Goal: Find specific page/section: Find specific page/section

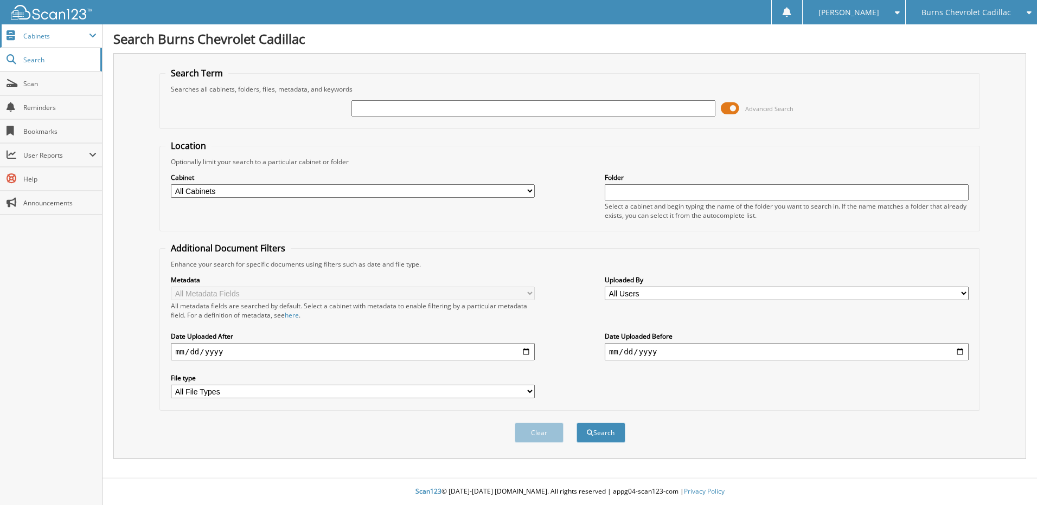
click at [54, 35] on span "Cabinets" at bounding box center [56, 35] width 66 height 9
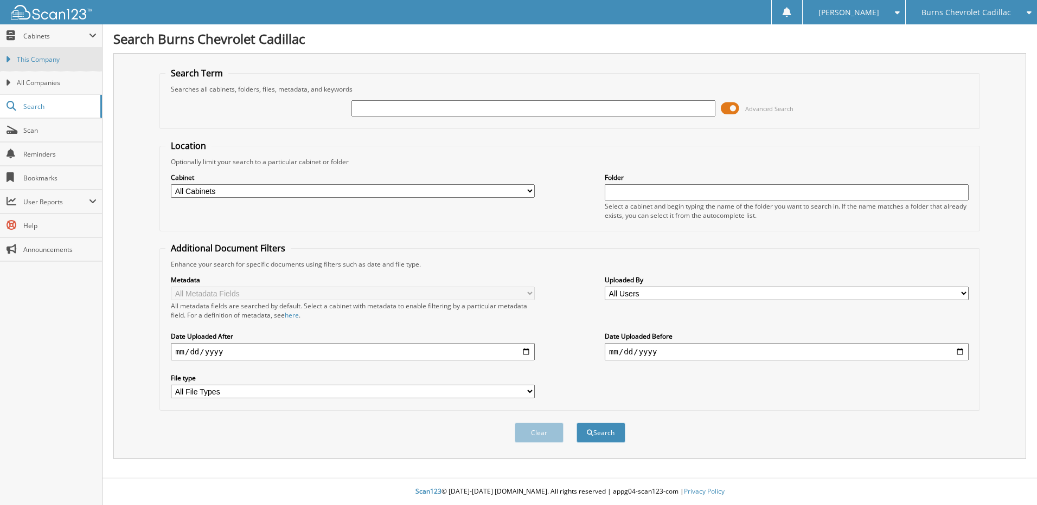
click at [49, 60] on span "This Company" at bounding box center [57, 60] width 80 height 10
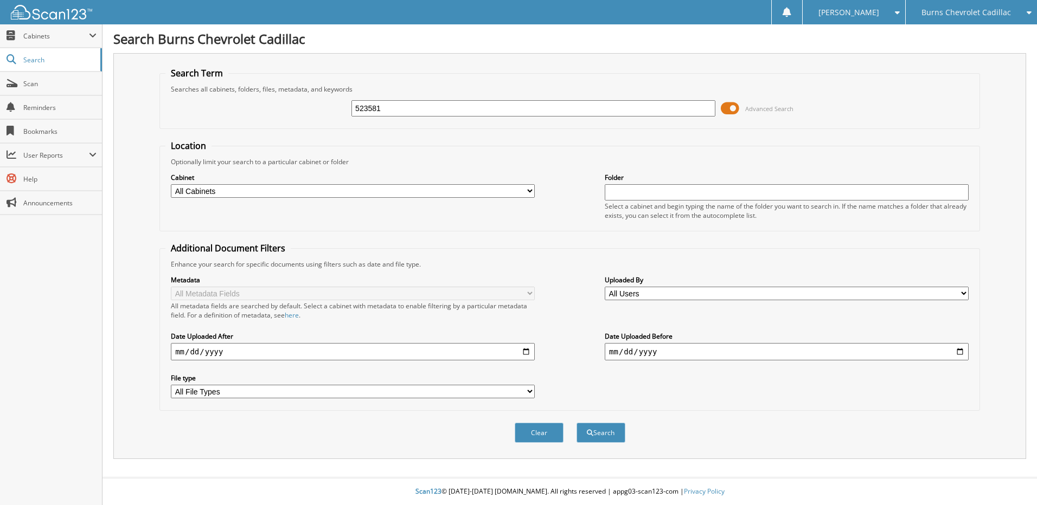
type input "523581"
click at [577, 423] on button "Search" at bounding box center [601, 433] width 49 height 20
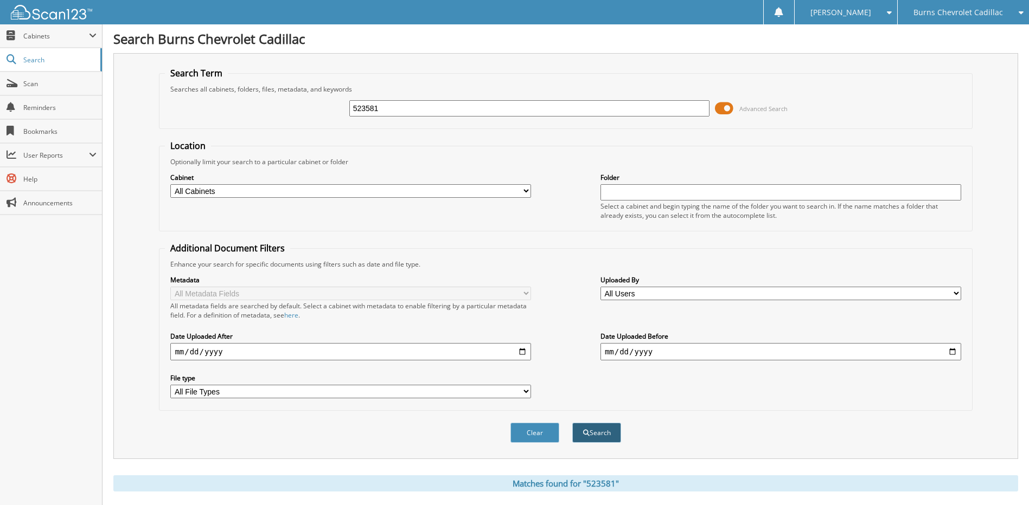
click at [599, 431] on button "Search" at bounding box center [596, 433] width 49 height 20
click at [54, 58] on span "Search" at bounding box center [59, 59] width 72 height 9
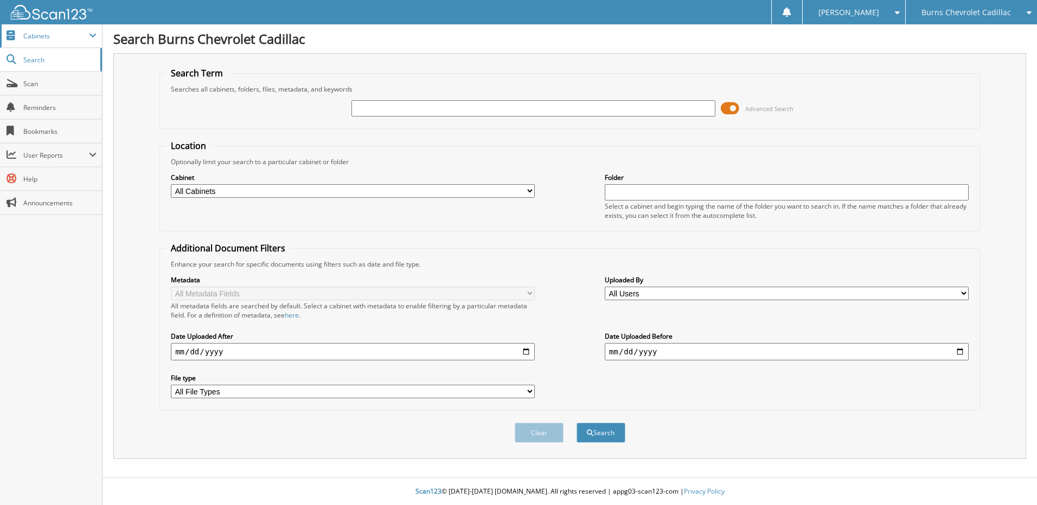
click at [47, 34] on span "Cabinets" at bounding box center [56, 35] width 66 height 9
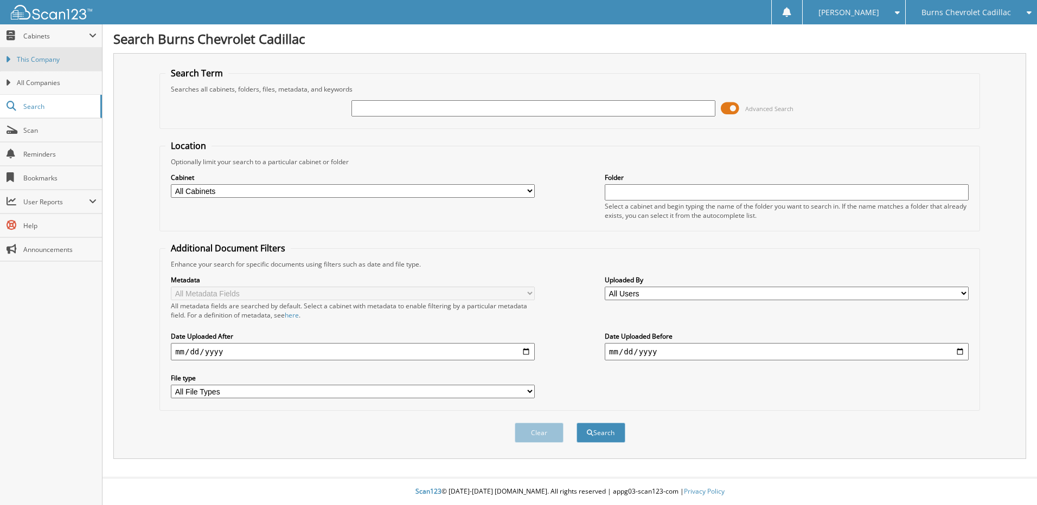
click at [44, 61] on span "This Company" at bounding box center [57, 60] width 80 height 10
